Goal: Task Accomplishment & Management: Use online tool/utility

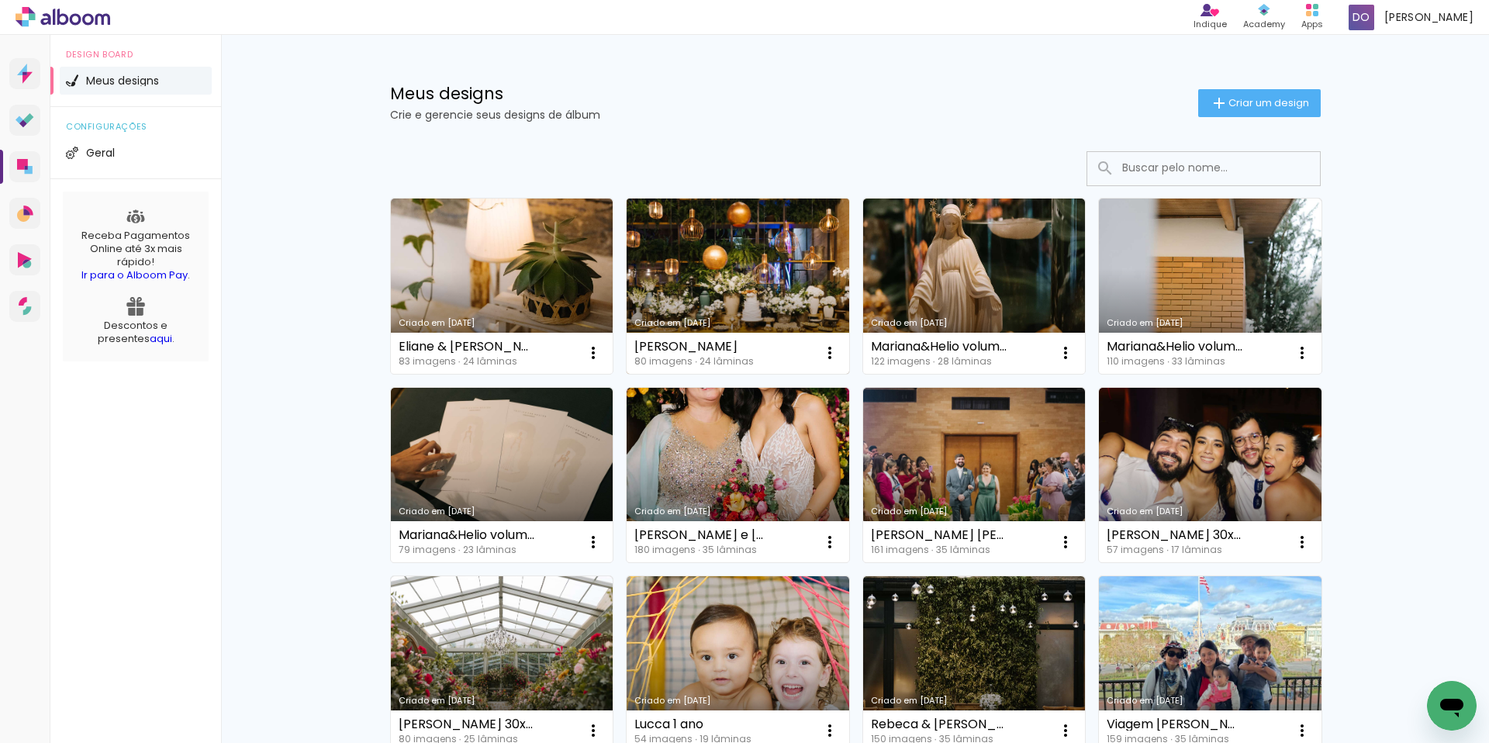
click at [697, 274] on link "Criado em [DATE]" at bounding box center [738, 286] width 223 height 175
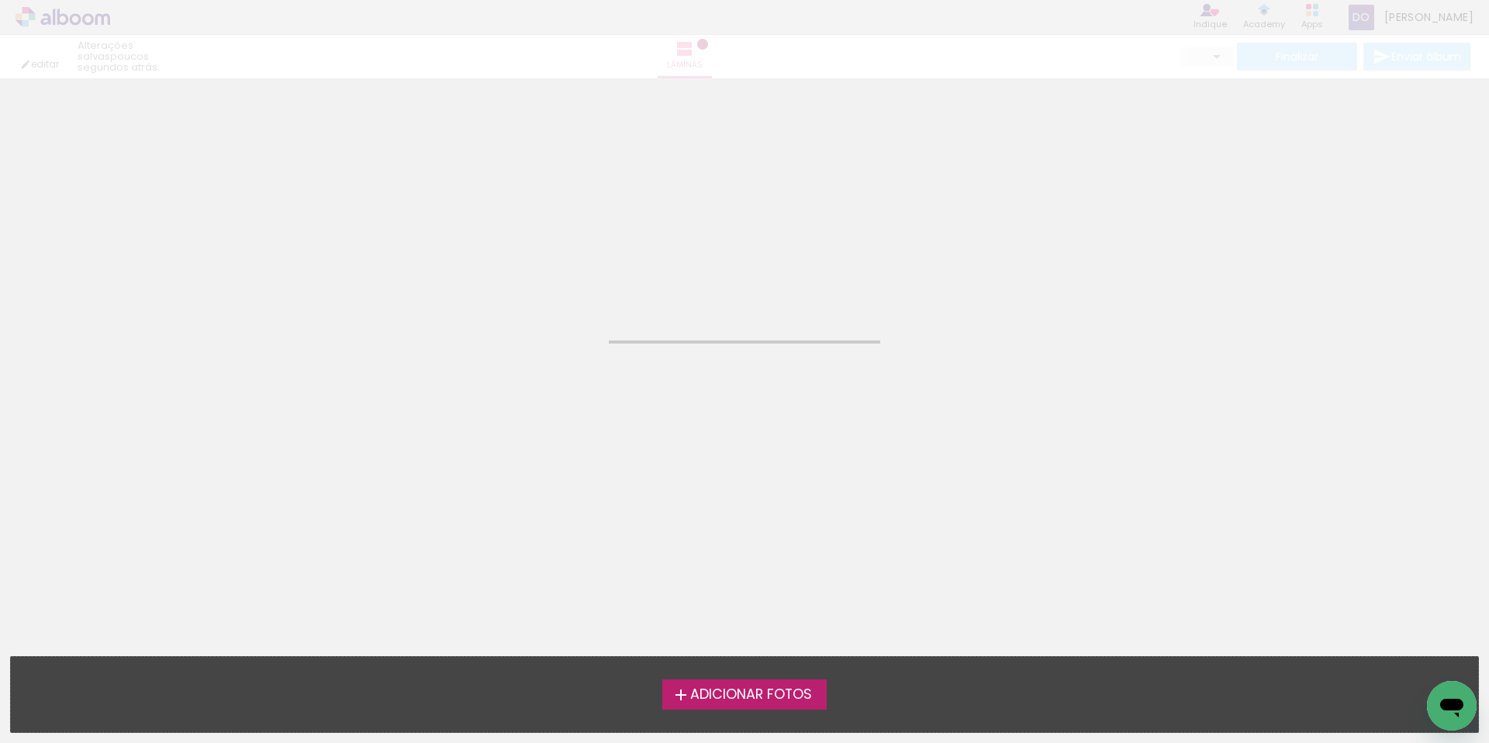
click at [697, 274] on neon-animated-pages "Confirmar Cancelar" at bounding box center [744, 410] width 1489 height 665
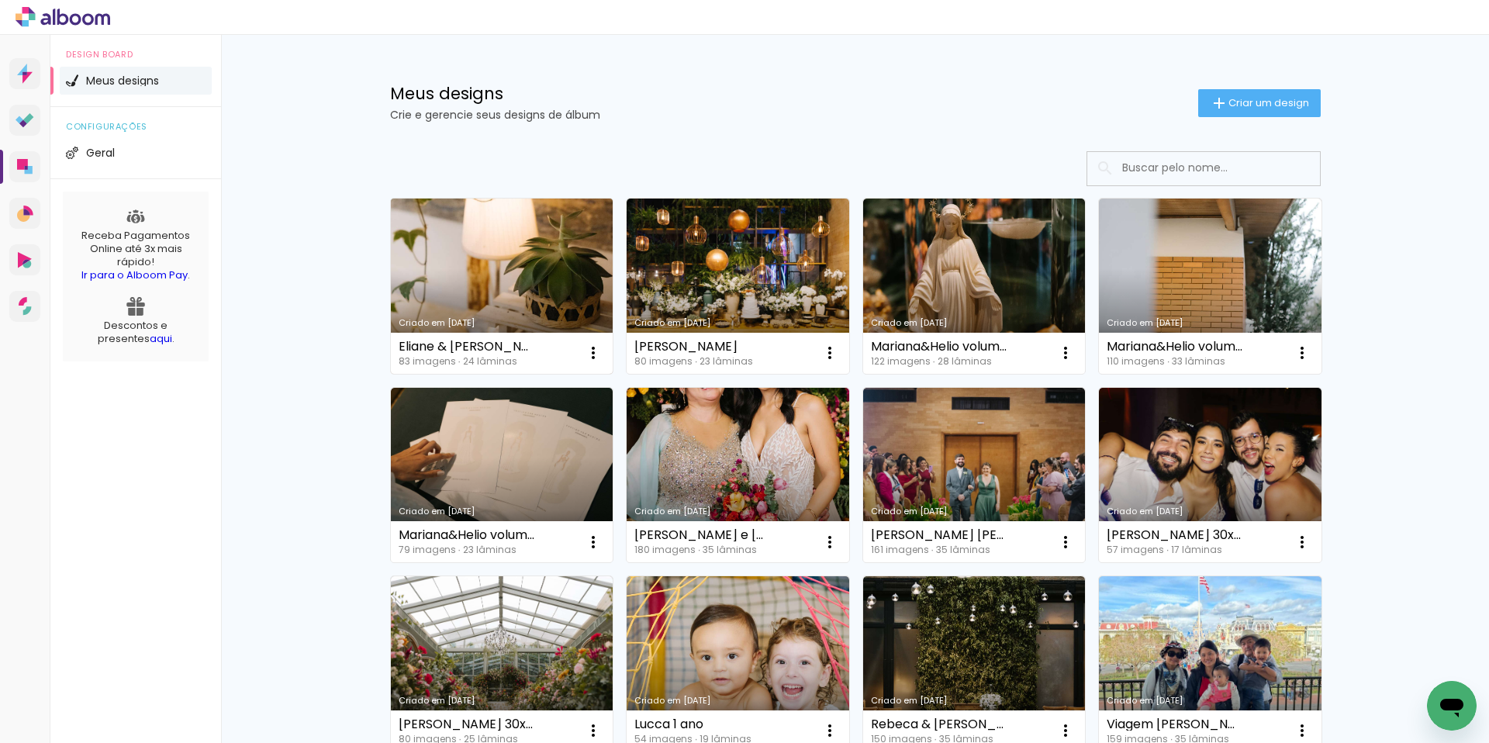
click at [441, 218] on link "Criado em [DATE]" at bounding box center [502, 286] width 223 height 175
click at [0, 0] on neon-animatable "Confirmar Cancelar" at bounding box center [0, 0] width 0 height 0
